Goal: Task Accomplishment & Management: Manage account settings

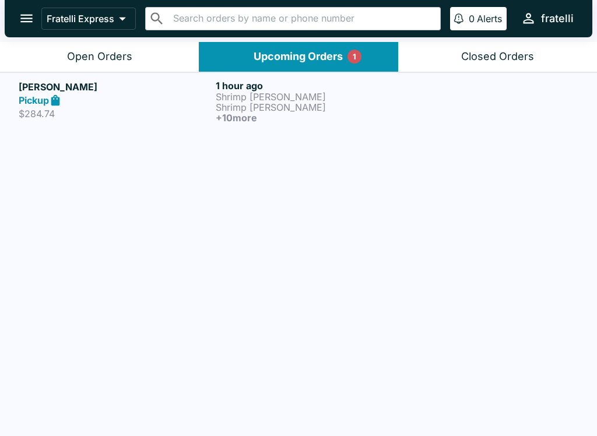
click at [282, 51] on div "Upcoming Orders 1" at bounding box center [298, 56] width 89 height 13
click at [34, 20] on icon "open drawer" at bounding box center [27, 18] width 16 height 16
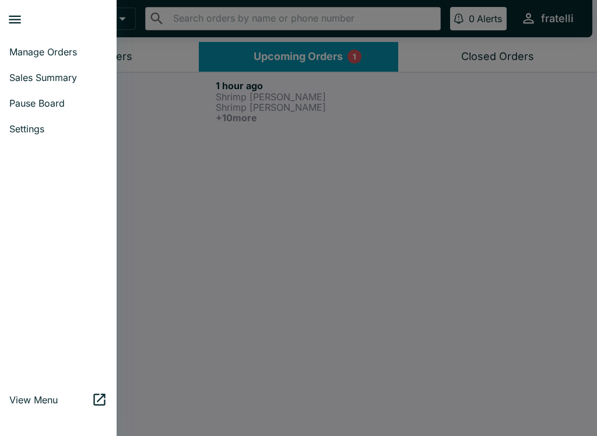
click at [280, 59] on div at bounding box center [298, 218] width 597 height 436
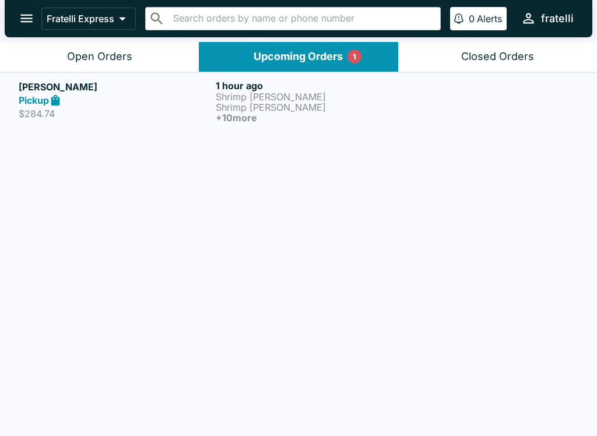
click at [237, 99] on p "Shrimp [PERSON_NAME]" at bounding box center [312, 97] width 192 height 10
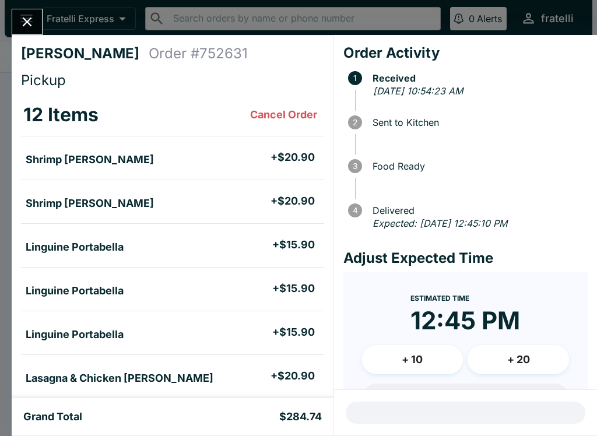
click at [34, 12] on button "Close" at bounding box center [27, 21] width 30 height 25
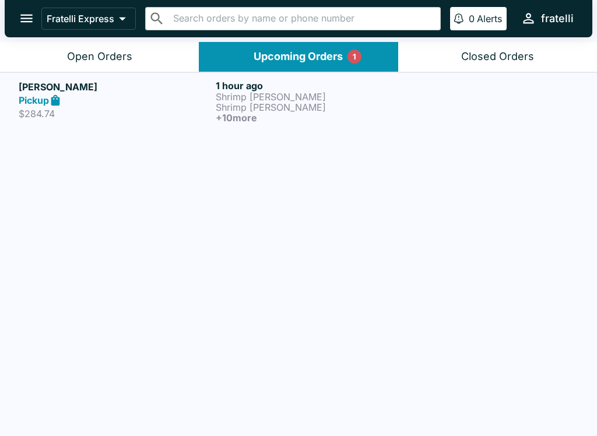
click at [262, 100] on p "Shrimp [PERSON_NAME]" at bounding box center [312, 97] width 192 height 10
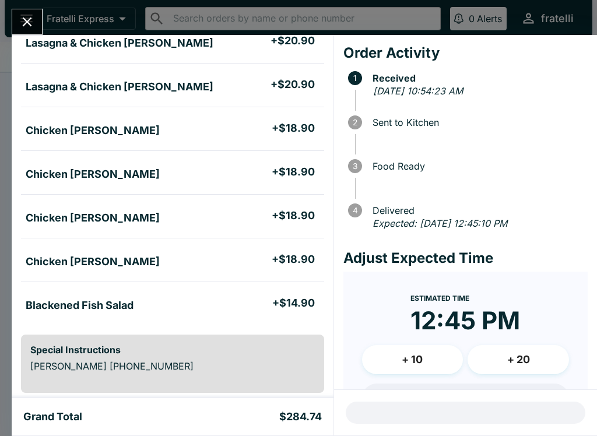
scroll to position [336, 0]
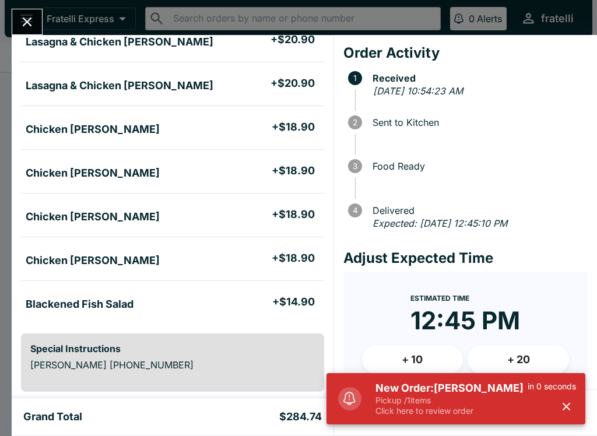
click at [438, 393] on h5 "New Order: [PERSON_NAME]" at bounding box center [452, 388] width 152 height 14
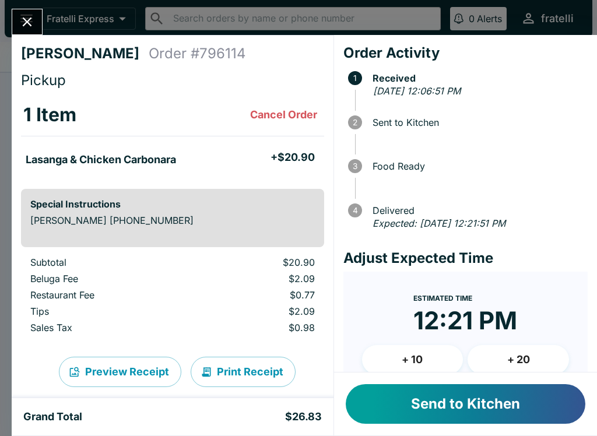
click at [447, 401] on button "Send to Kitchen" at bounding box center [466, 404] width 240 height 40
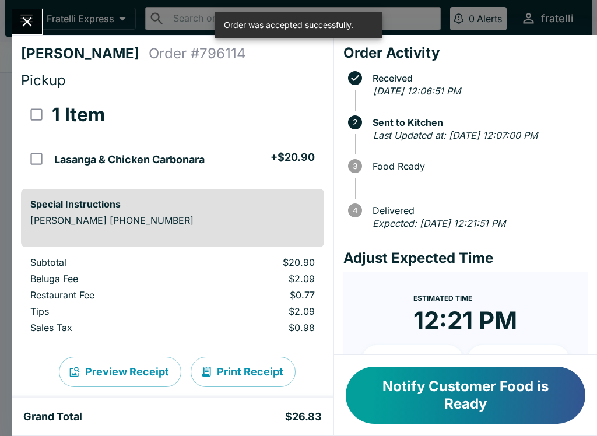
click at [455, 383] on button "Notify Customer Food is Ready" at bounding box center [466, 395] width 240 height 57
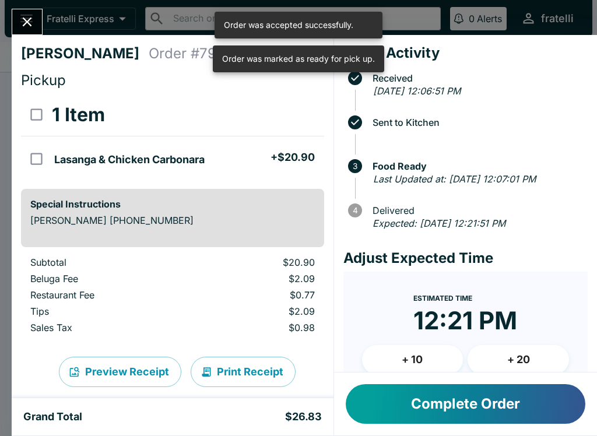
click at [455, 401] on button "Complete Order" at bounding box center [466, 404] width 240 height 40
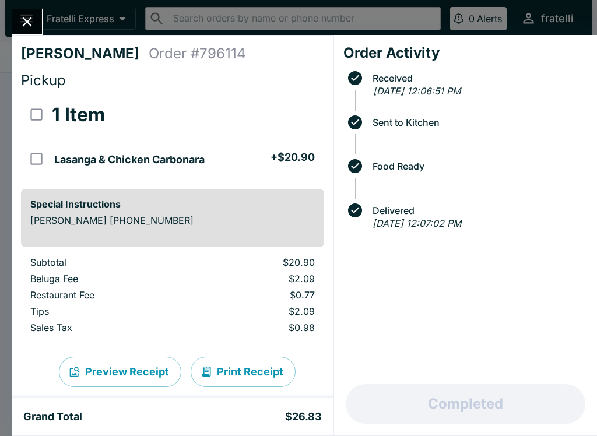
click at [31, 20] on icon "Close" at bounding box center [27, 22] width 16 height 16
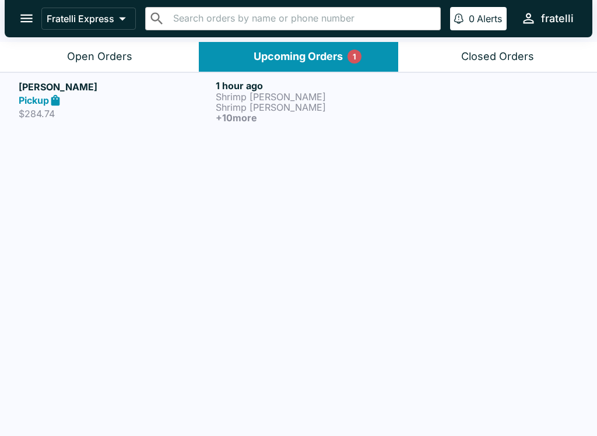
click at [464, 56] on div "Closed Orders" at bounding box center [497, 56] width 73 height 13
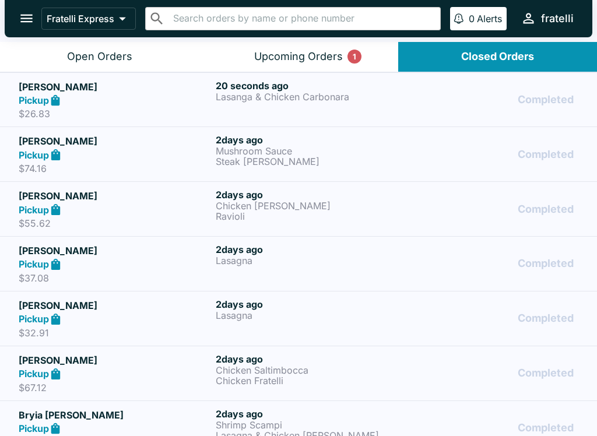
click at [276, 103] on div "20 seconds ago Lasanga & Chicken Carbonara" at bounding box center [312, 100] width 192 height 40
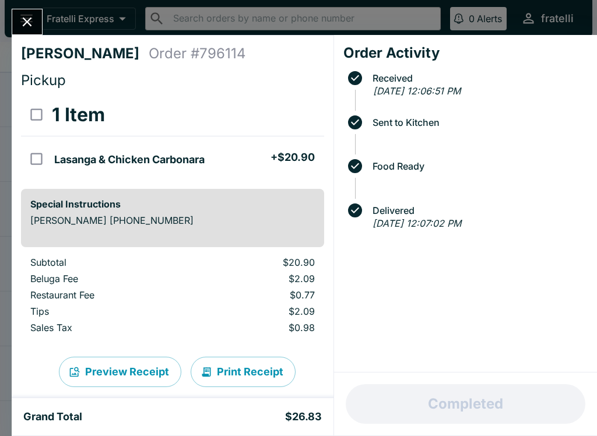
click at [38, 16] on button "Close" at bounding box center [27, 21] width 30 height 25
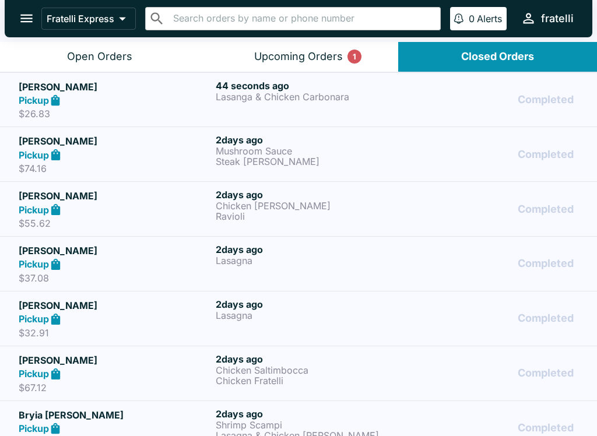
click at [292, 57] on div "Upcoming Orders 1" at bounding box center [298, 56] width 89 height 13
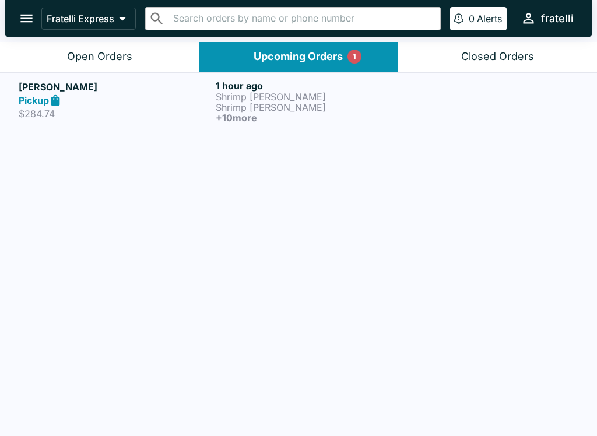
click at [478, 61] on div "Closed Orders" at bounding box center [497, 56] width 73 height 13
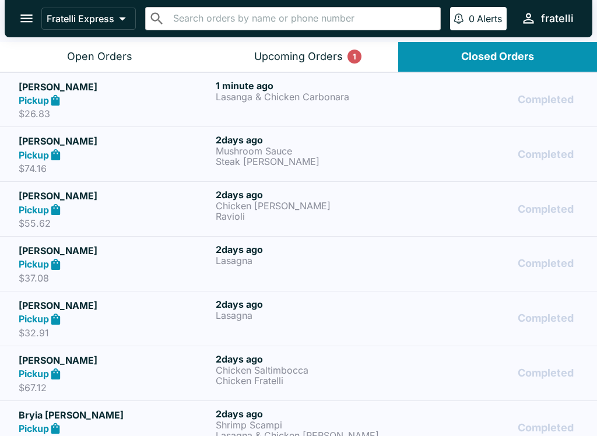
click at [226, 89] on h6 "1 minute ago" at bounding box center [312, 86] width 192 height 12
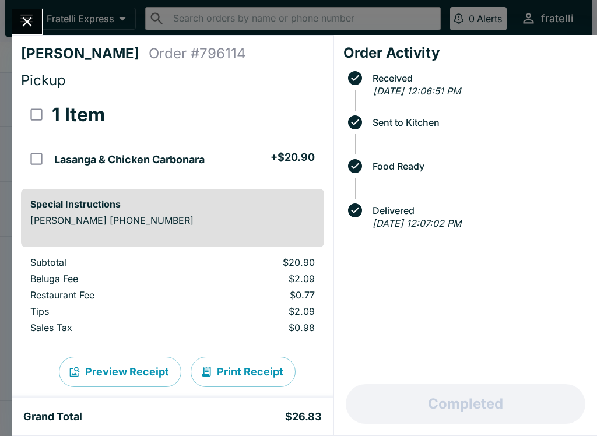
click at [42, 20] on button "Close" at bounding box center [27, 21] width 30 height 25
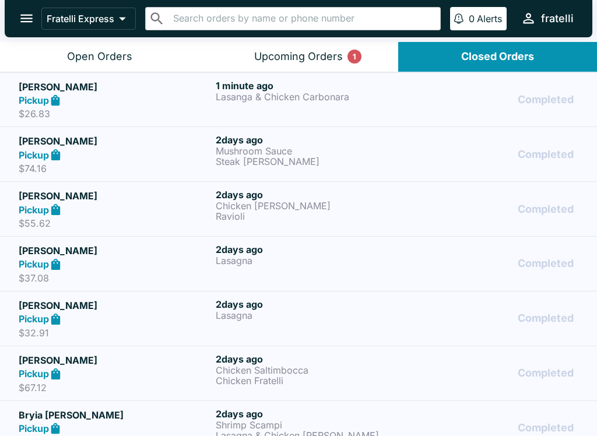
click at [279, 59] on div "Upcoming Orders 1" at bounding box center [298, 56] width 89 height 13
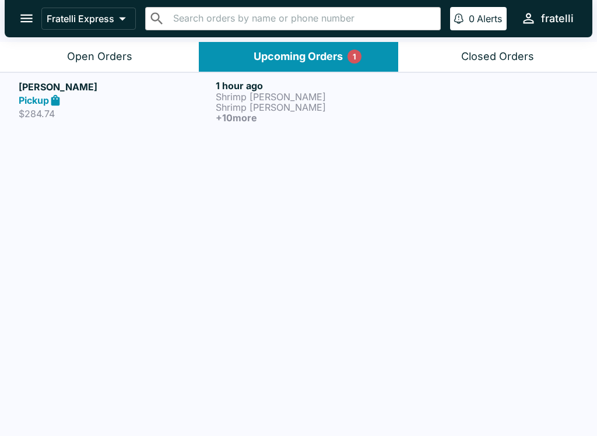
click at [183, 81] on h5 "[PERSON_NAME]" at bounding box center [115, 87] width 192 height 14
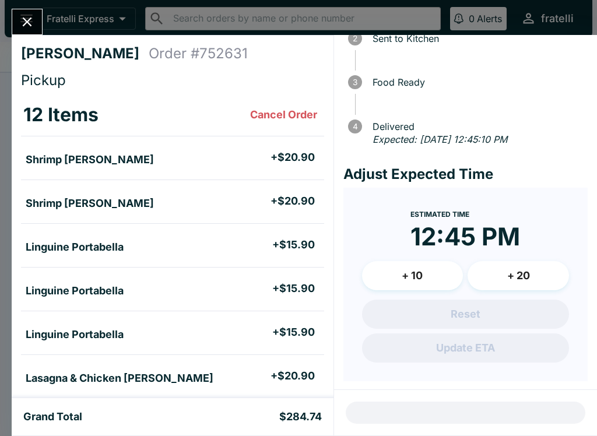
scroll to position [83, 0]
click at [481, 346] on div "Reset Update ETA" at bounding box center [465, 331] width 207 height 63
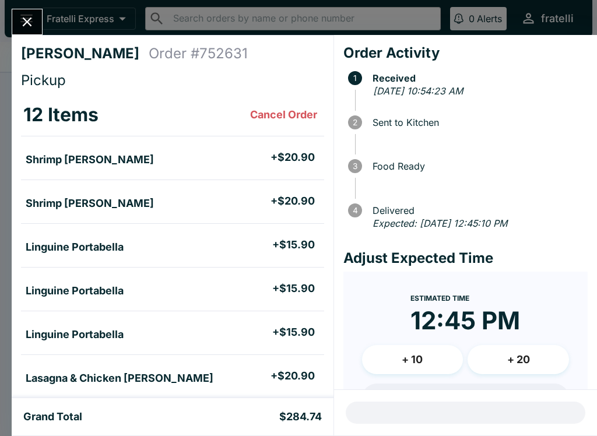
scroll to position [0, 0]
click at [30, 13] on button "Close" at bounding box center [27, 21] width 30 height 25
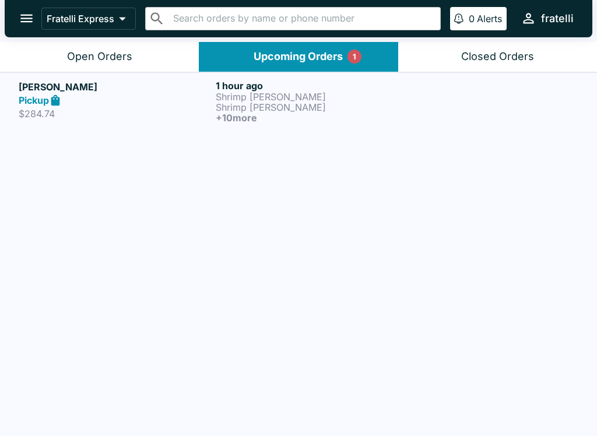
click at [89, 97] on div "Pickup" at bounding box center [115, 100] width 192 height 13
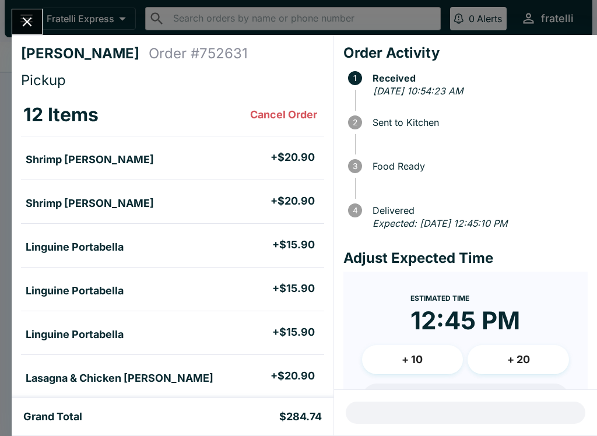
click at [23, 21] on icon "Close" at bounding box center [27, 22] width 16 height 16
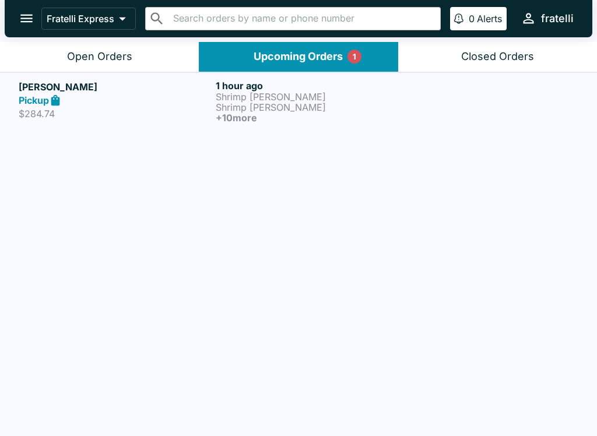
click at [100, 48] on button "Open Orders" at bounding box center [99, 57] width 199 height 30
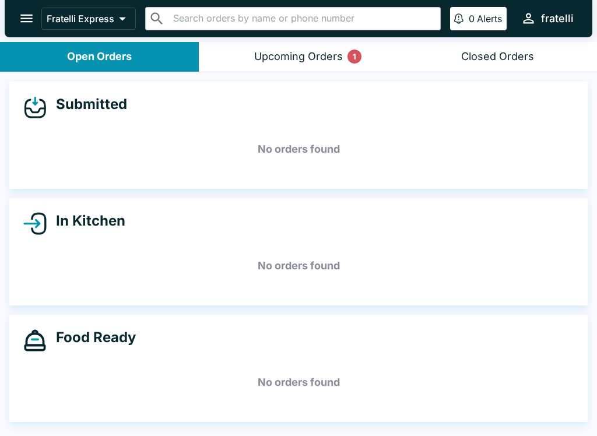
click at [275, 64] on button "Upcoming Orders 1" at bounding box center [298, 57] width 199 height 30
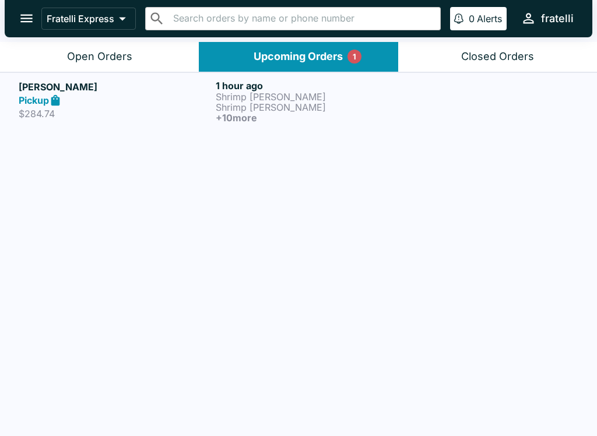
click at [61, 54] on button "Open Orders" at bounding box center [99, 57] width 199 height 30
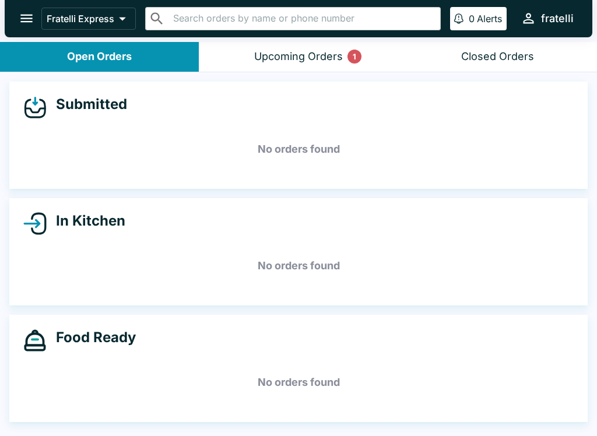
click at [89, 364] on h5 "No orders found" at bounding box center [298, 383] width 550 height 42
click at [490, 50] on div "Closed Orders" at bounding box center [497, 56] width 73 height 13
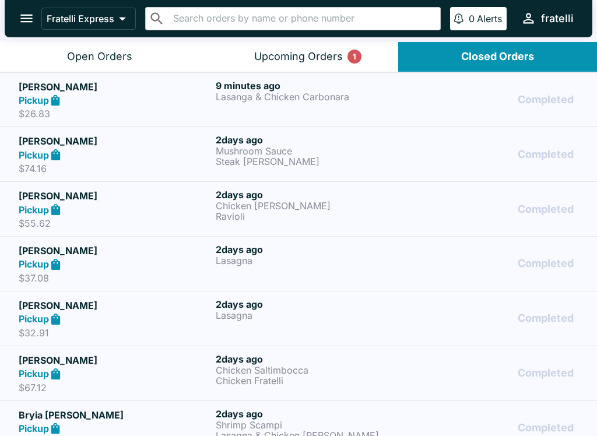
click at [100, 97] on div "Pickup" at bounding box center [115, 100] width 192 height 13
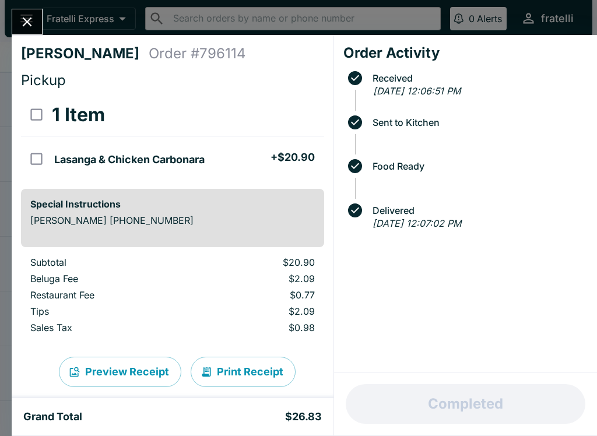
click at [31, 19] on icon "Close" at bounding box center [27, 21] width 9 height 9
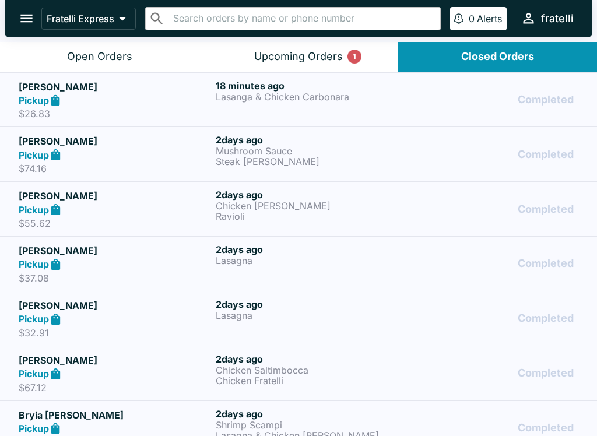
click at [315, 59] on div "Upcoming Orders 1" at bounding box center [298, 56] width 89 height 13
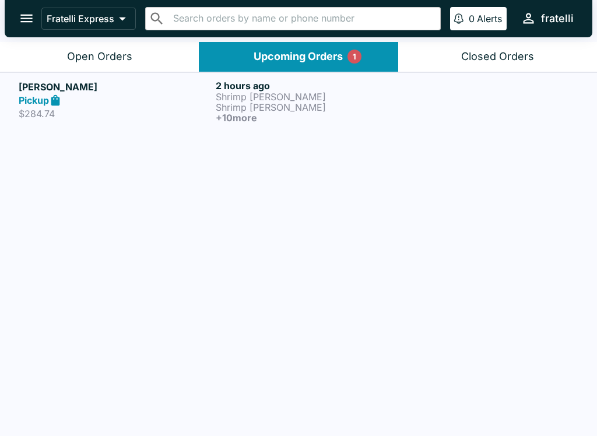
click at [244, 95] on p "Shrimp [PERSON_NAME]" at bounding box center [312, 97] width 192 height 10
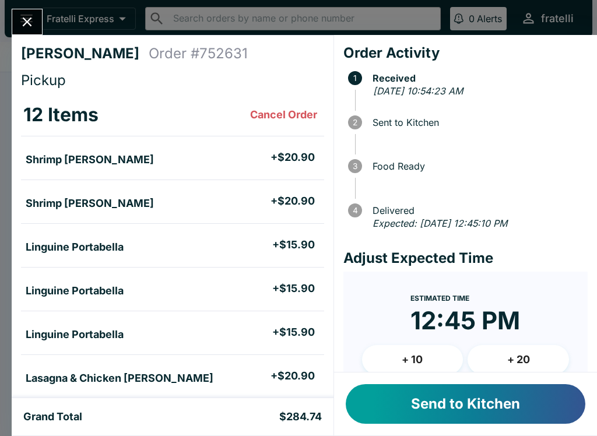
click at [464, 405] on button "Send to Kitchen" at bounding box center [466, 404] width 240 height 40
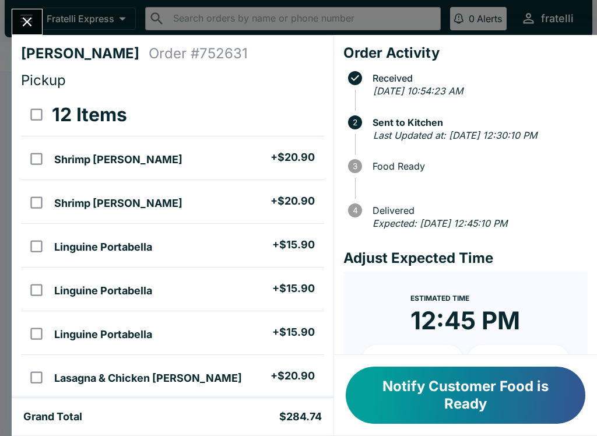
click at [468, 401] on button "Notify Customer Food is Ready" at bounding box center [466, 395] width 240 height 57
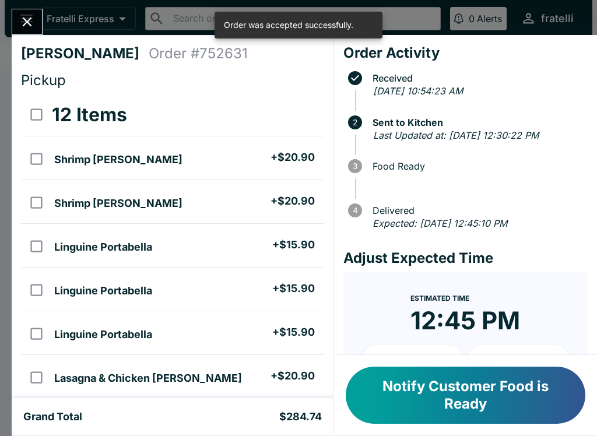
click at [434, 367] on button "Notify Customer Food is Ready" at bounding box center [466, 395] width 240 height 57
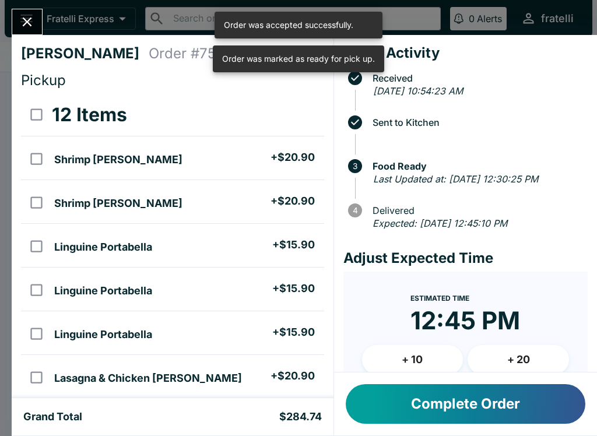
click at [438, 397] on button "Complete Order" at bounding box center [466, 404] width 240 height 40
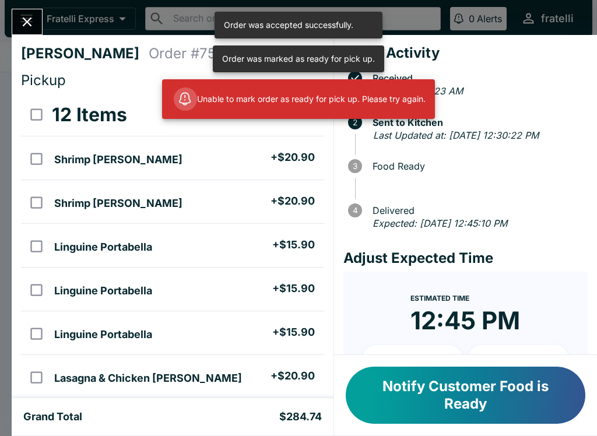
click at [435, 388] on button "Notify Customer Food is Ready" at bounding box center [466, 395] width 240 height 57
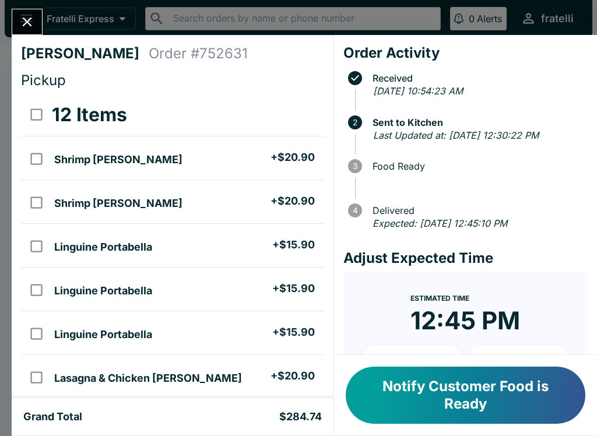
click at [503, 402] on button "Notify Customer Food is Ready" at bounding box center [466, 395] width 240 height 57
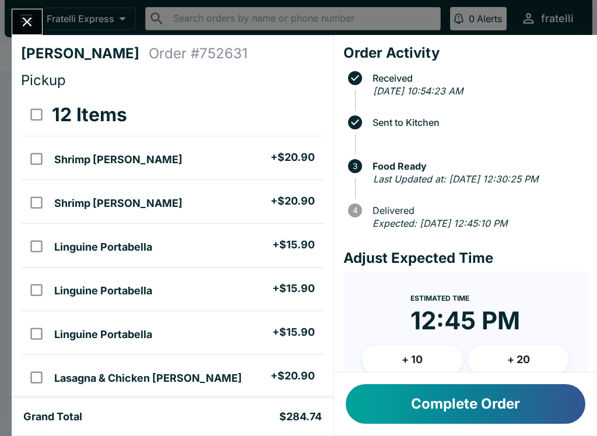
click at [439, 395] on button "Complete Order" at bounding box center [466, 404] width 240 height 40
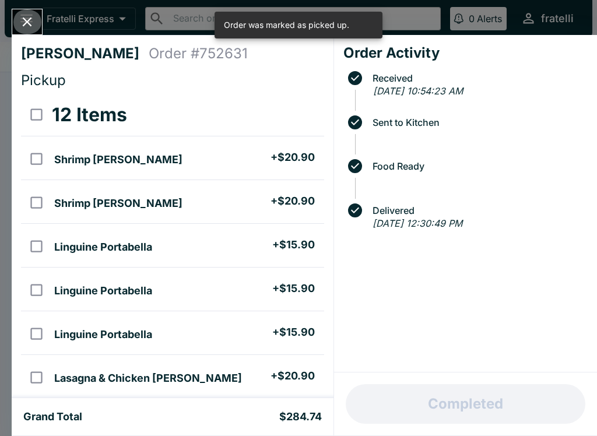
click at [26, 22] on icon "Close" at bounding box center [27, 21] width 9 height 9
